Goal: Task Accomplishment & Management: Use online tool/utility

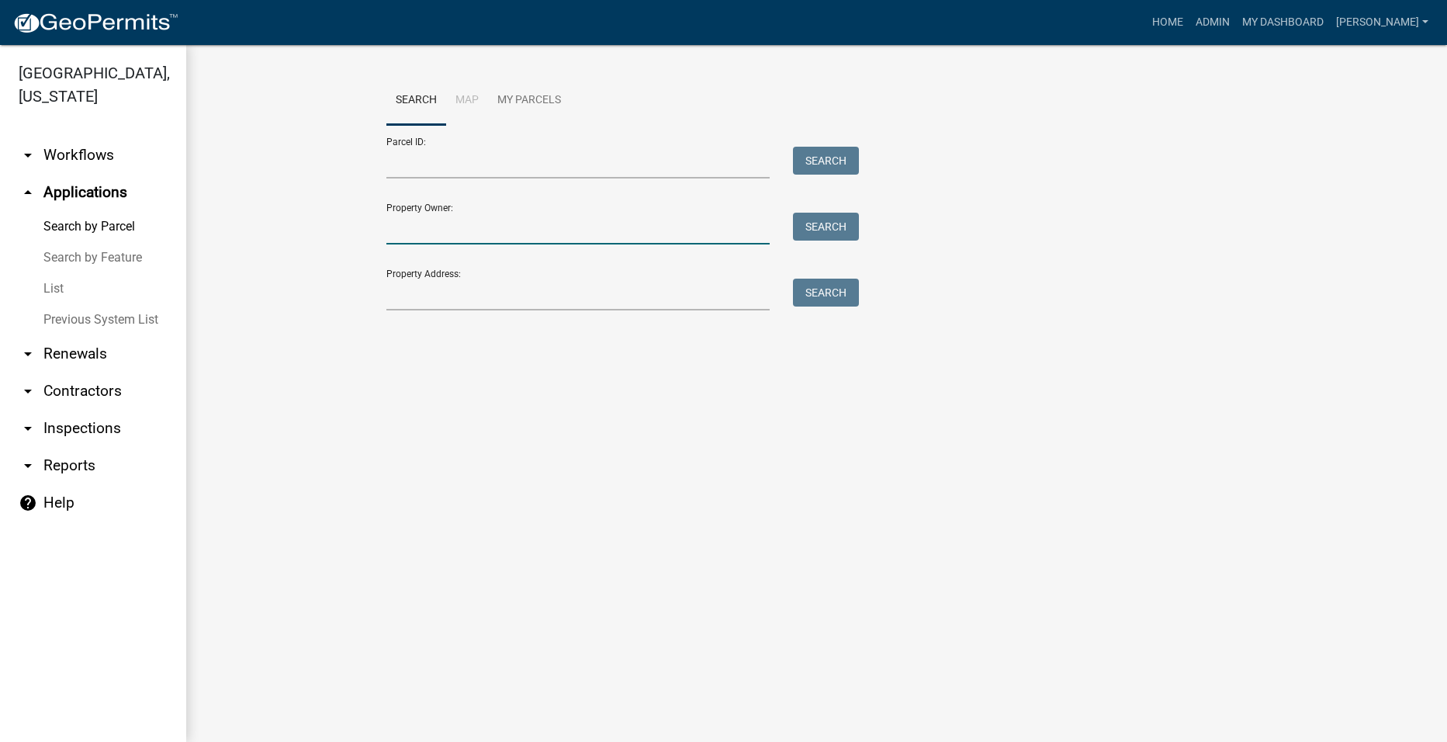
click at [573, 225] on input "Property Owner:" at bounding box center [578, 229] width 384 height 32
click at [725, 461] on main "Search Map My Parcels Parcel ID: Search Property Owner: Search Property Address…" at bounding box center [816, 393] width 1261 height 697
click at [476, 231] on input "Property Owner:" at bounding box center [578, 229] width 384 height 32
click at [436, 306] on input "Property Address:" at bounding box center [578, 294] width 384 height 32
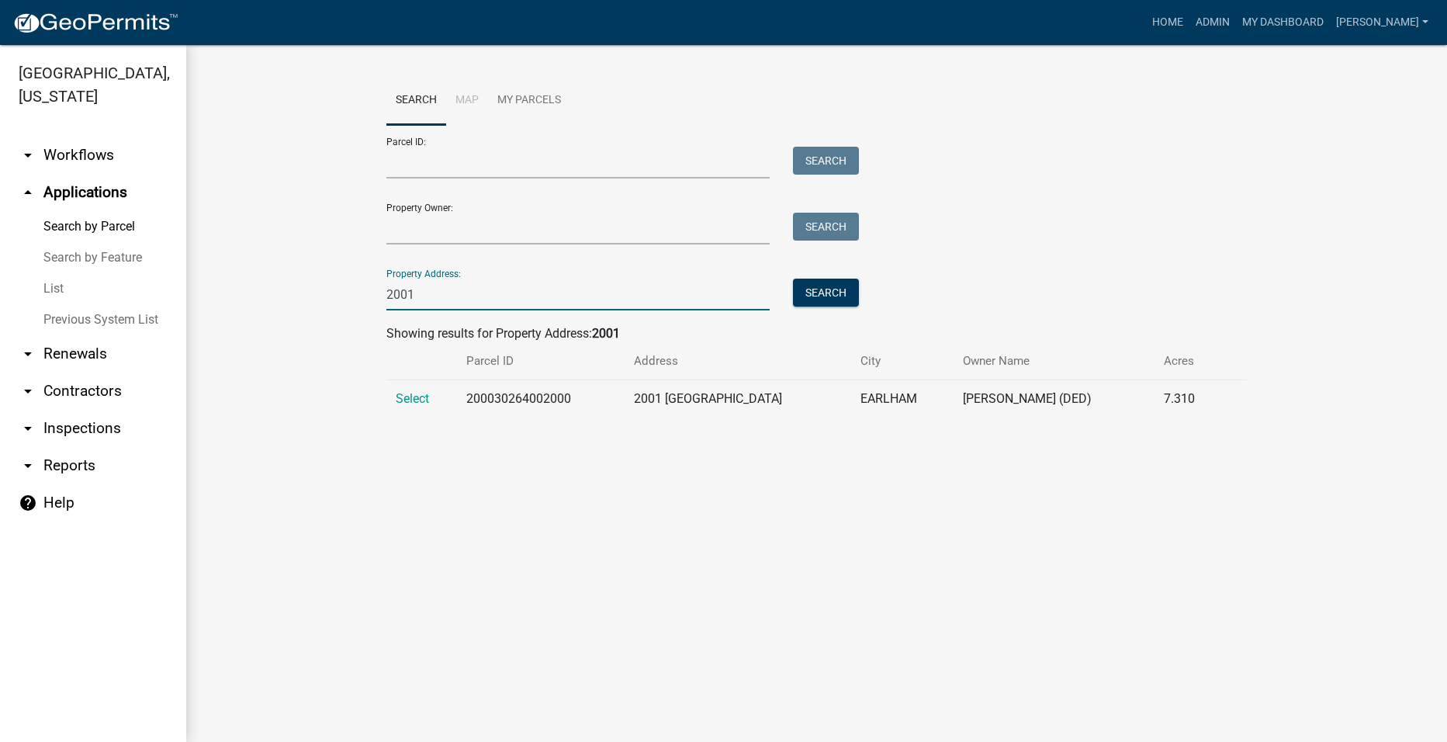
type input "2001"
drag, startPoint x: 409, startPoint y: 389, endPoint x: 417, endPoint y: 402, distance: 14.6
click at [417, 402] on td "Select" at bounding box center [421, 399] width 71 height 38
drag, startPoint x: 417, startPoint y: 402, endPoint x: 408, endPoint y: 393, distance: 12.1
click at [408, 393] on span "Select" at bounding box center [412, 398] width 33 height 15
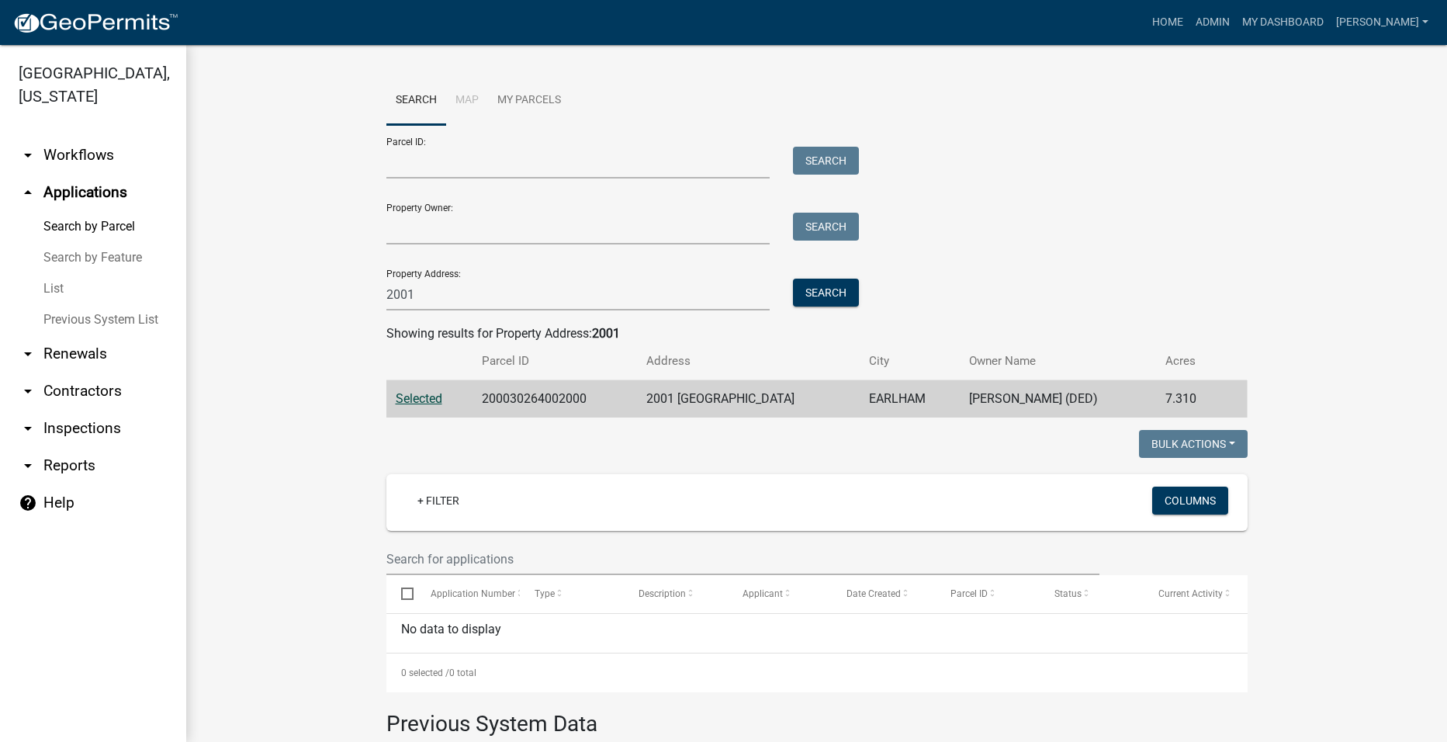
click at [408, 394] on span "Selected" at bounding box center [419, 398] width 47 height 15
